Goal: Task Accomplishment & Management: Use online tool/utility

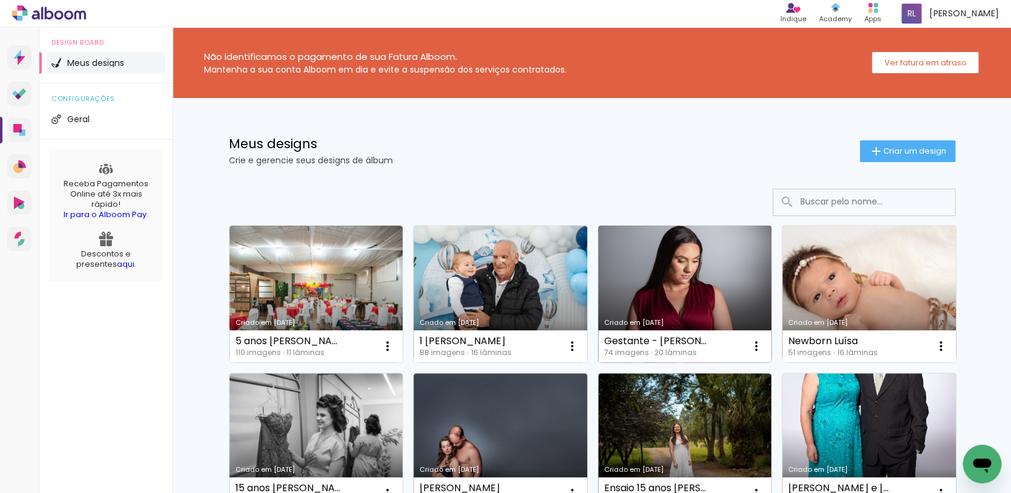
click at [699, 265] on link "Criado em [DATE]" at bounding box center [685, 294] width 174 height 137
